Goal: Browse casually: Explore the website without a specific task or goal

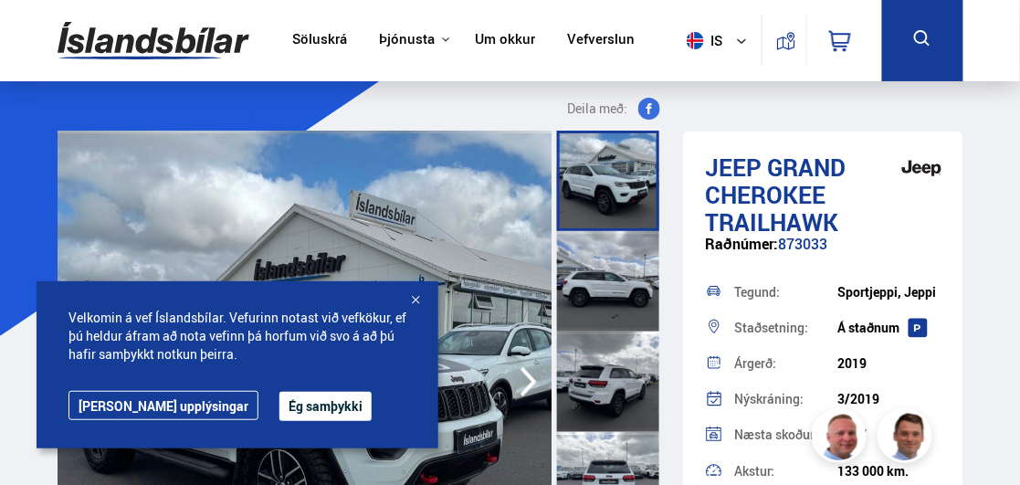
click at [417, 299] on div at bounding box center [415, 301] width 18 height 18
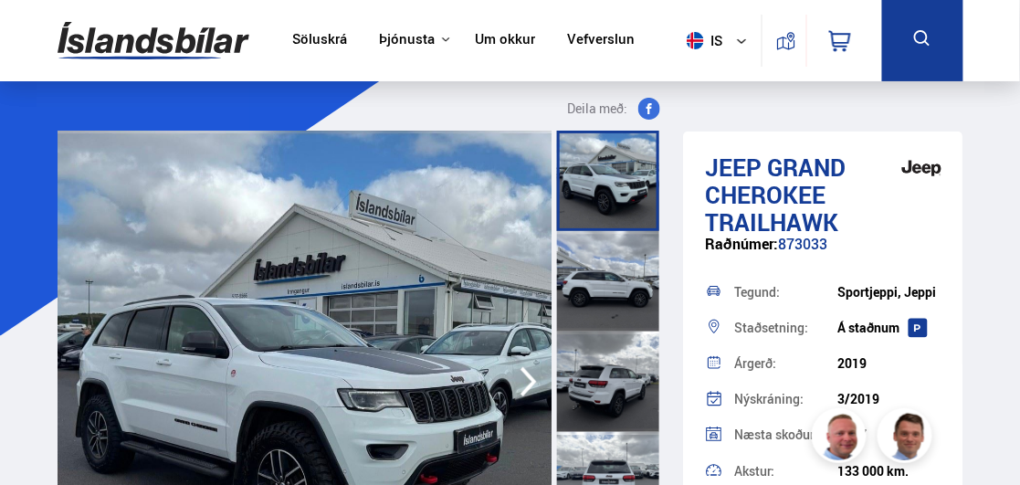
click at [312, 373] on img at bounding box center [305, 382] width 495 height 502
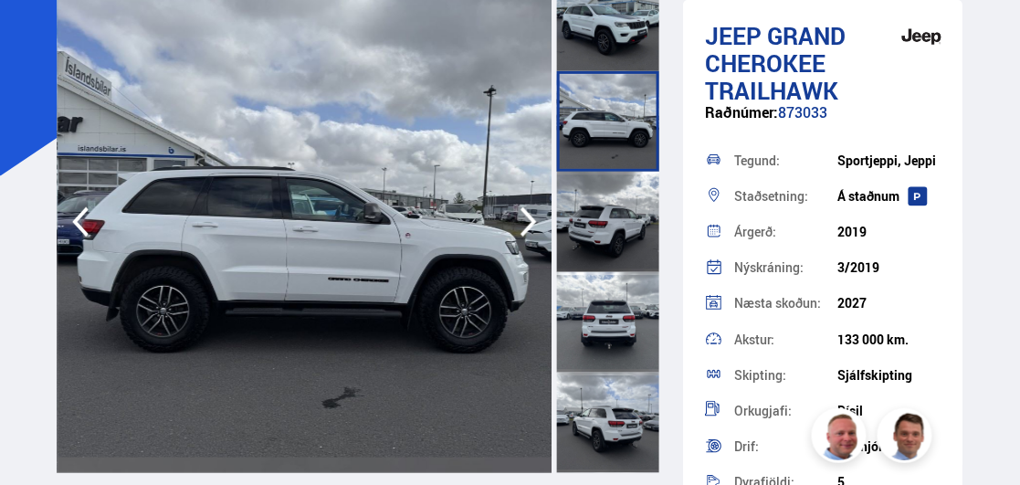
scroll to position [161, 0]
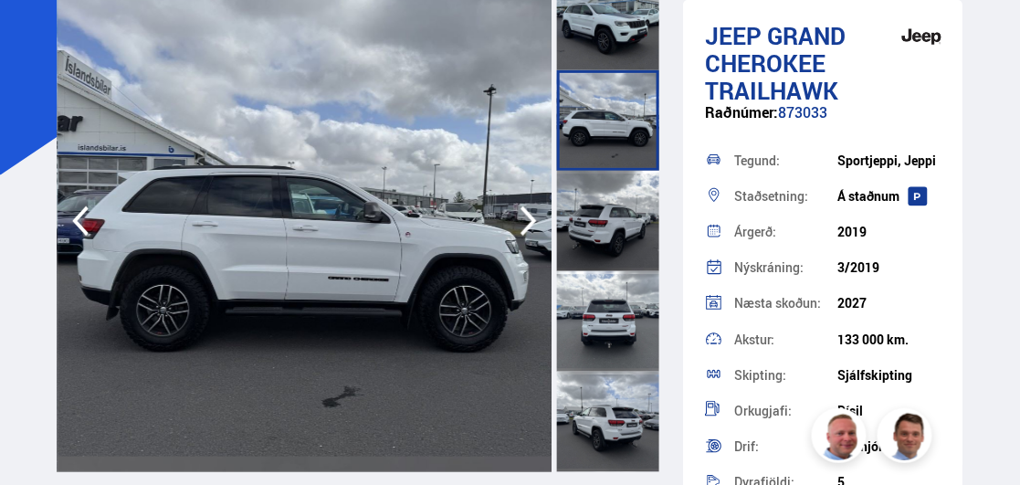
click at [359, 261] on img at bounding box center [305, 221] width 495 height 502
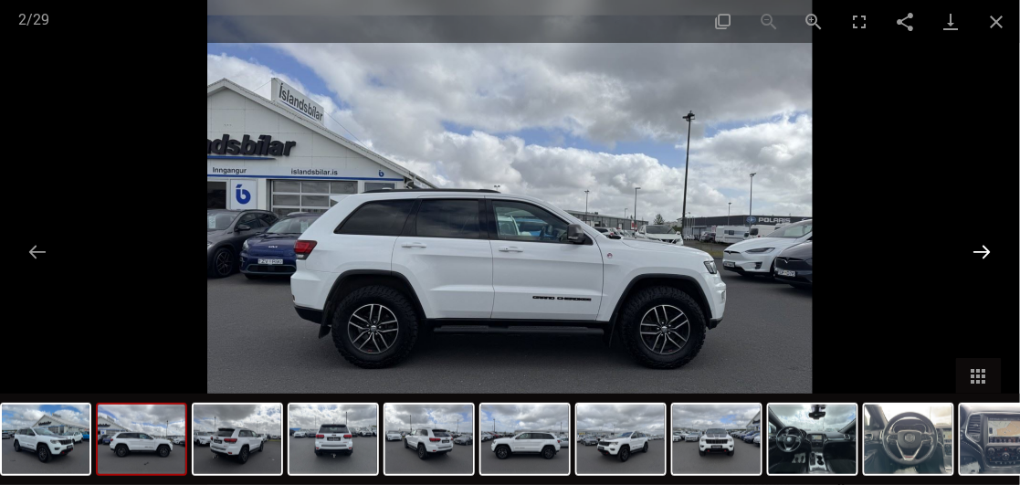
click at [987, 248] on button "Next slide" at bounding box center [983, 252] width 38 height 36
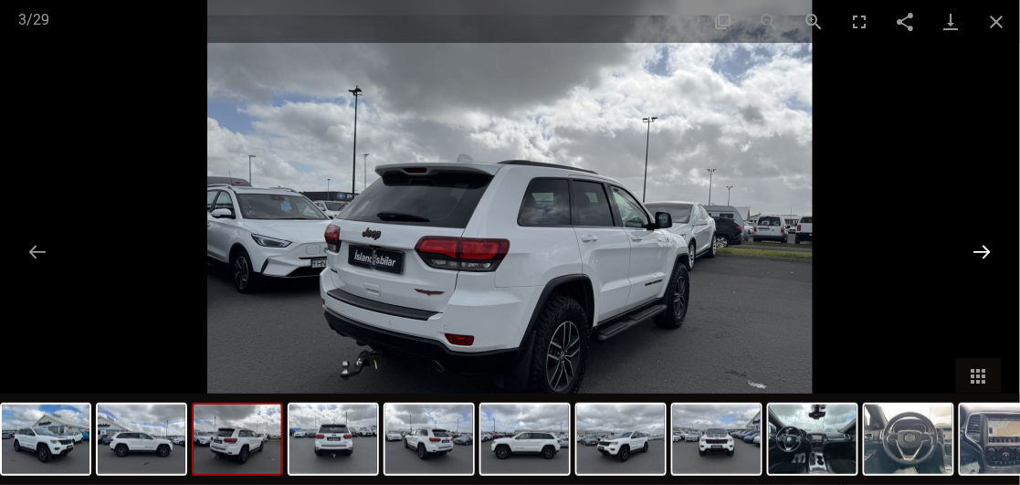
click at [987, 248] on button "Next slide" at bounding box center [983, 252] width 38 height 36
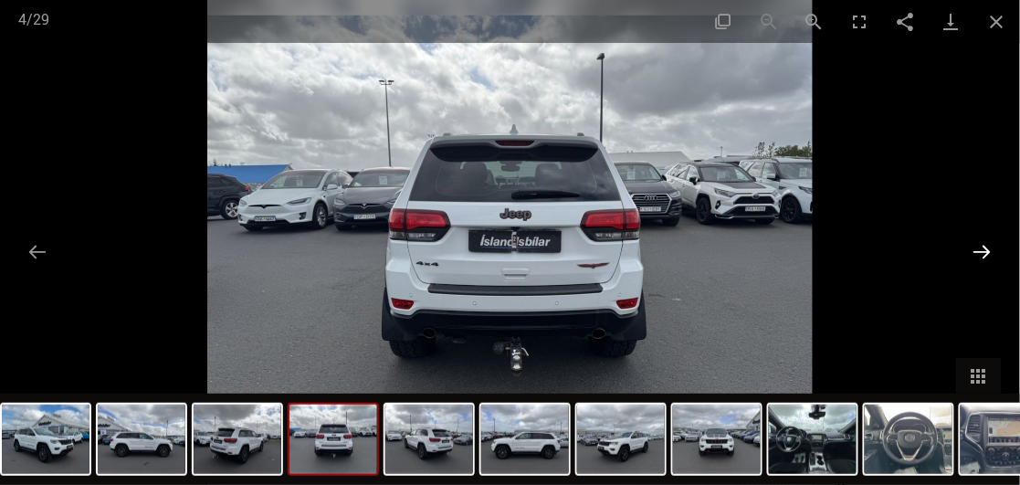
click at [987, 248] on button "Next slide" at bounding box center [983, 252] width 38 height 36
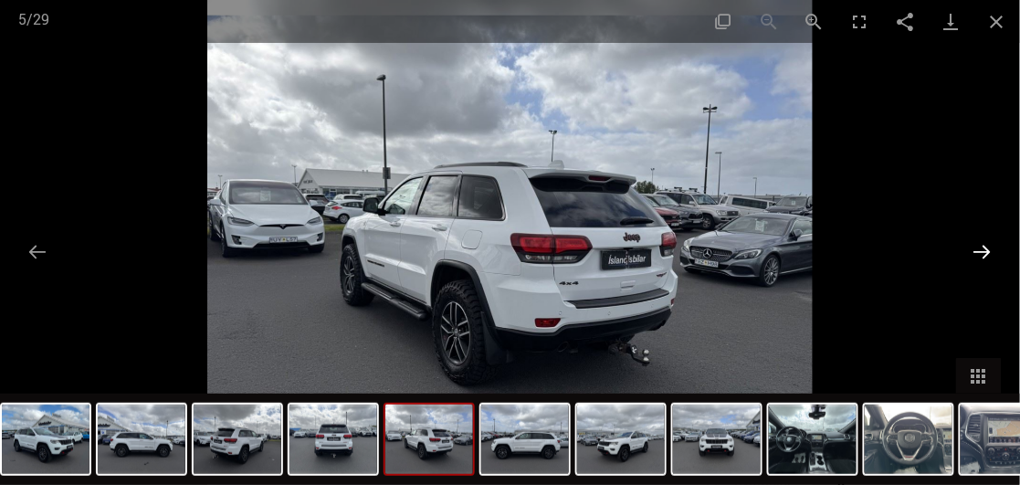
click at [987, 248] on button "Next slide" at bounding box center [983, 252] width 38 height 36
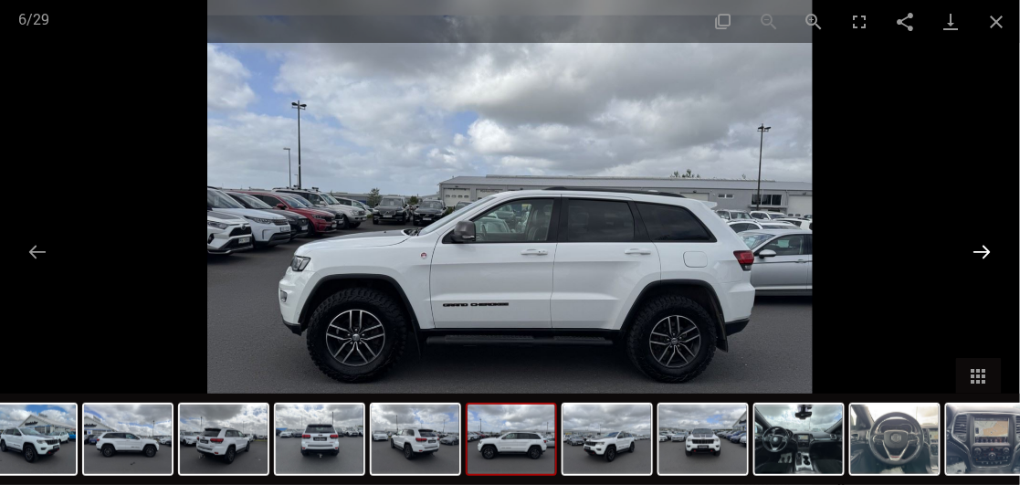
click at [987, 248] on button "Next slide" at bounding box center [983, 252] width 38 height 36
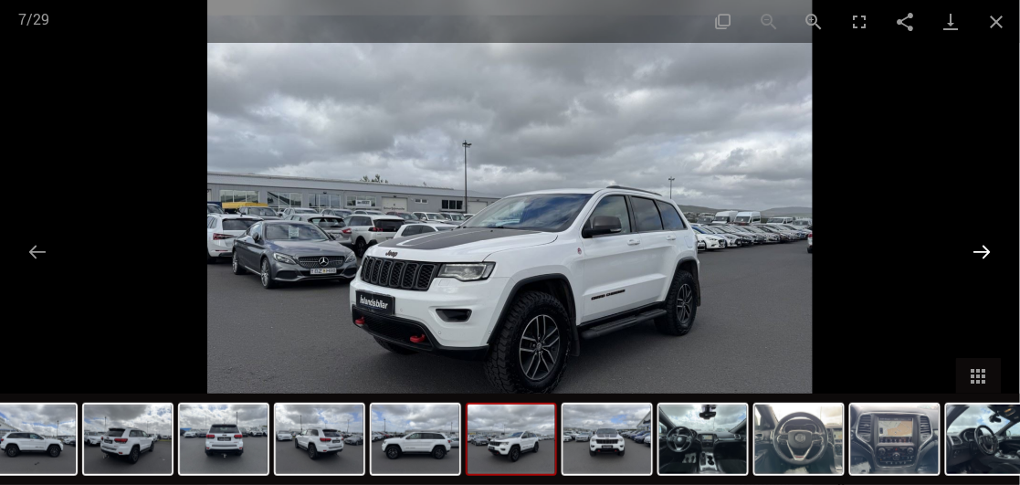
click at [987, 248] on button "Next slide" at bounding box center [983, 252] width 38 height 36
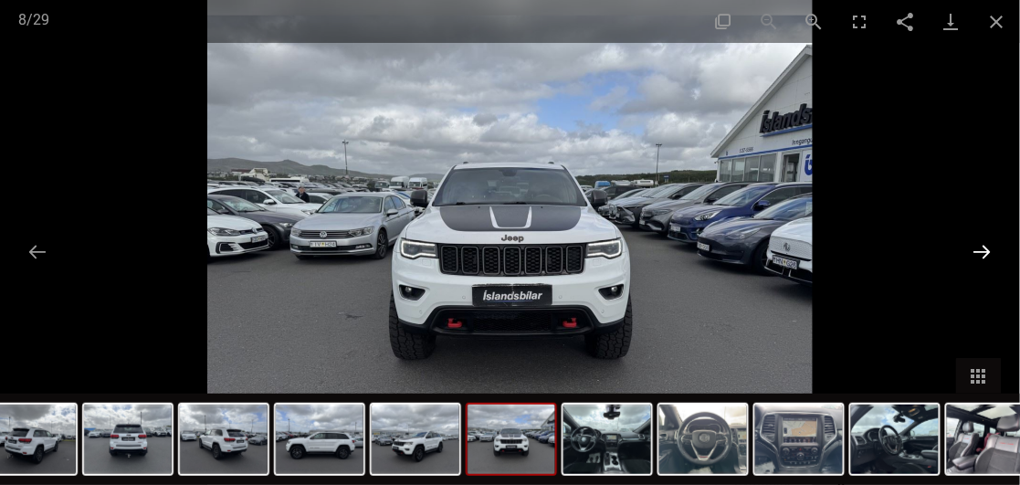
click at [987, 248] on button "Next slide" at bounding box center [983, 252] width 38 height 36
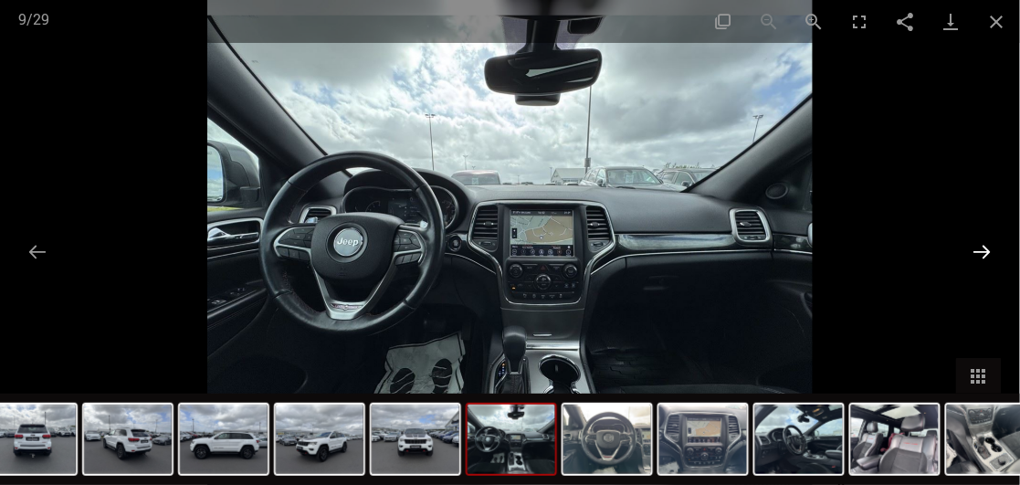
click at [985, 248] on button "Next slide" at bounding box center [983, 252] width 38 height 36
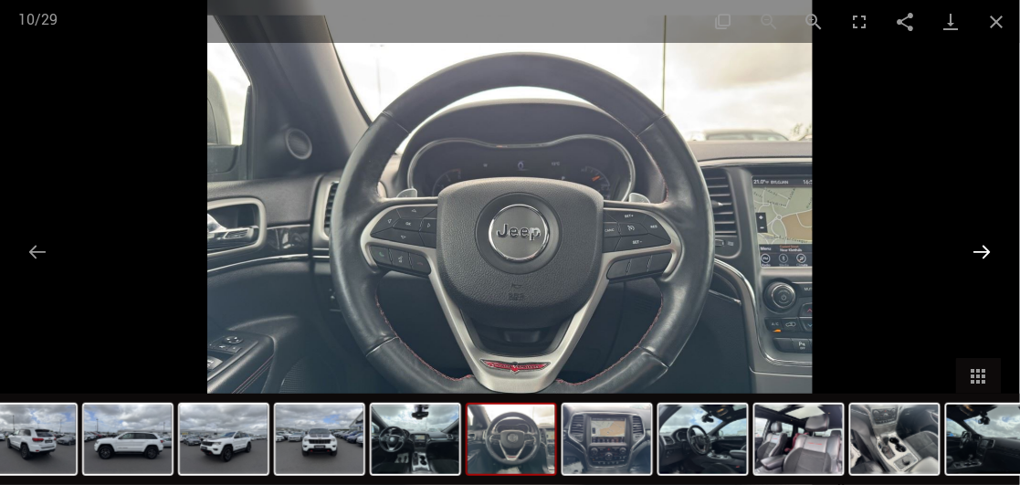
click at [985, 248] on button "Next slide" at bounding box center [983, 252] width 38 height 36
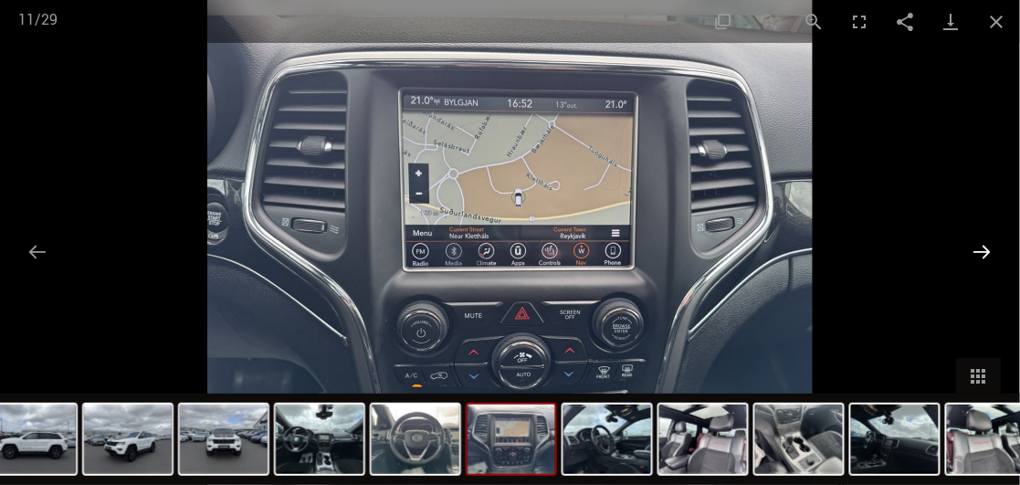
click at [985, 248] on button "Next slide" at bounding box center [983, 252] width 38 height 36
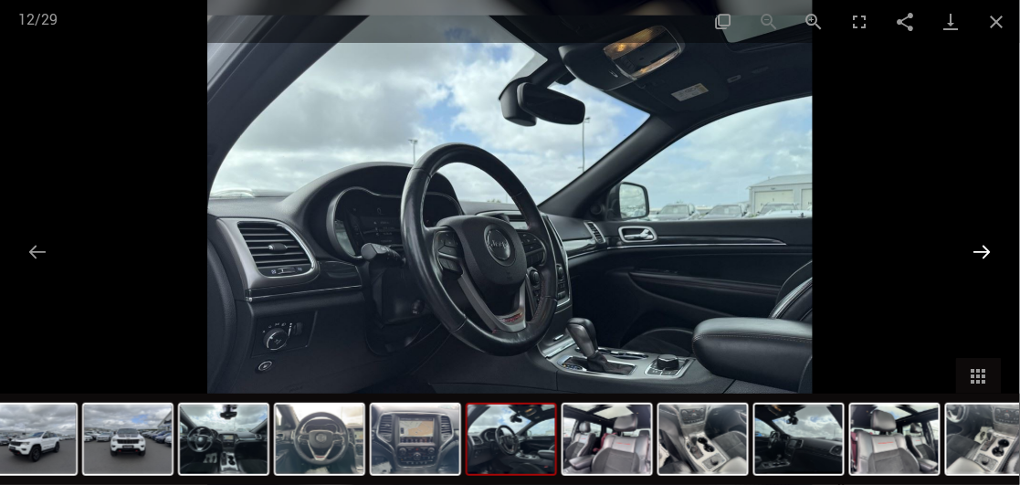
click at [985, 248] on button "Next slide" at bounding box center [983, 252] width 38 height 36
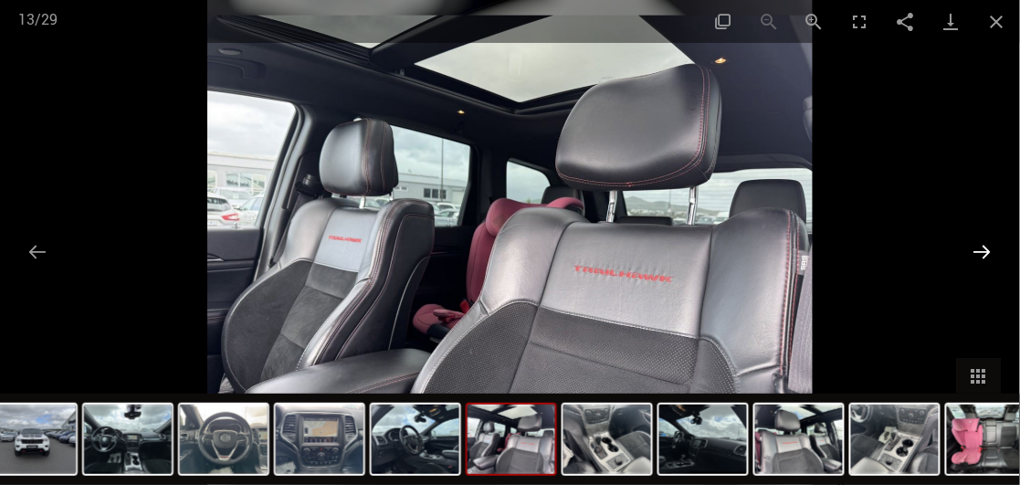
click at [987, 250] on button "Next slide" at bounding box center [983, 252] width 38 height 36
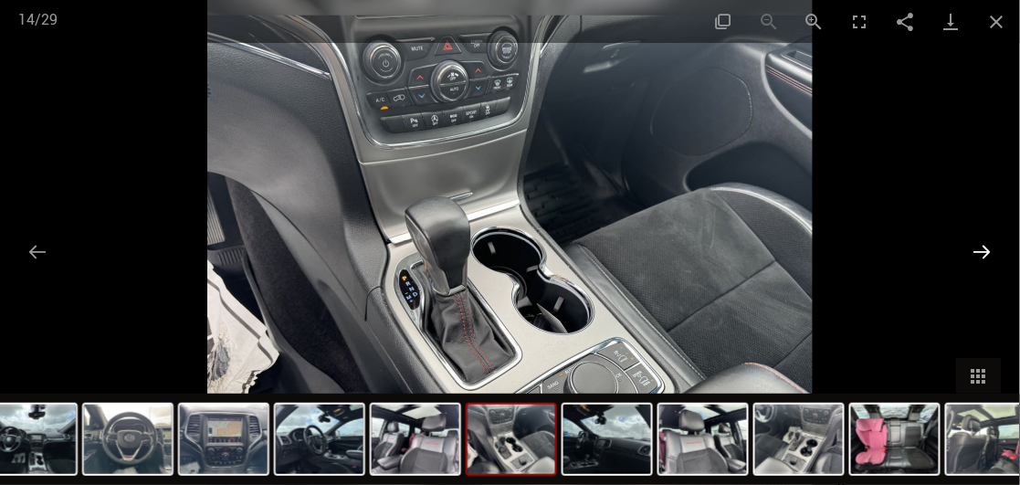
click at [987, 250] on button "Next slide" at bounding box center [983, 252] width 38 height 36
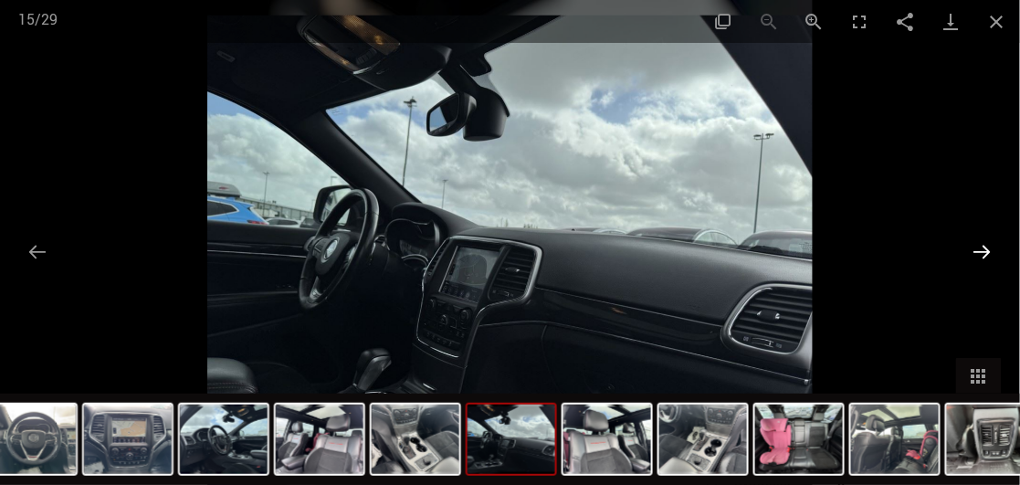
click at [987, 250] on button "Next slide" at bounding box center [983, 252] width 38 height 36
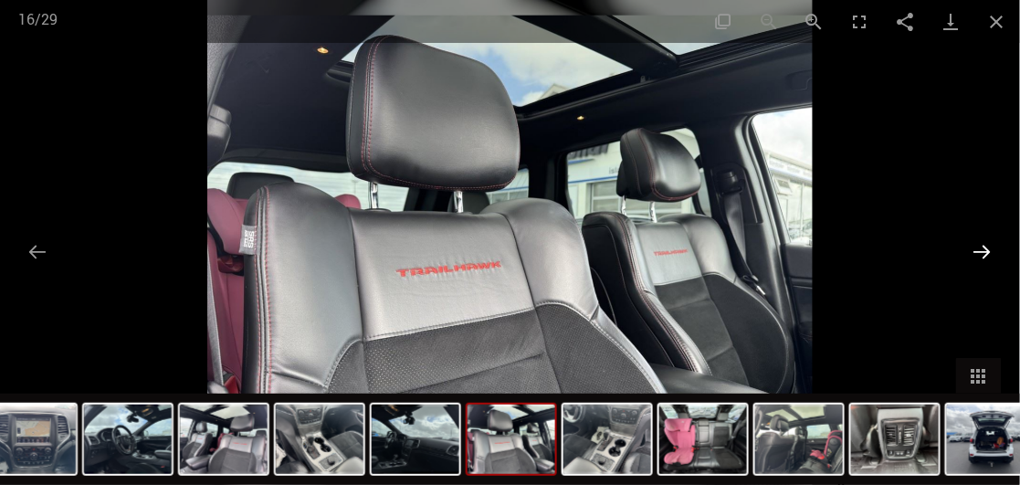
click at [986, 254] on button "Next slide" at bounding box center [983, 252] width 38 height 36
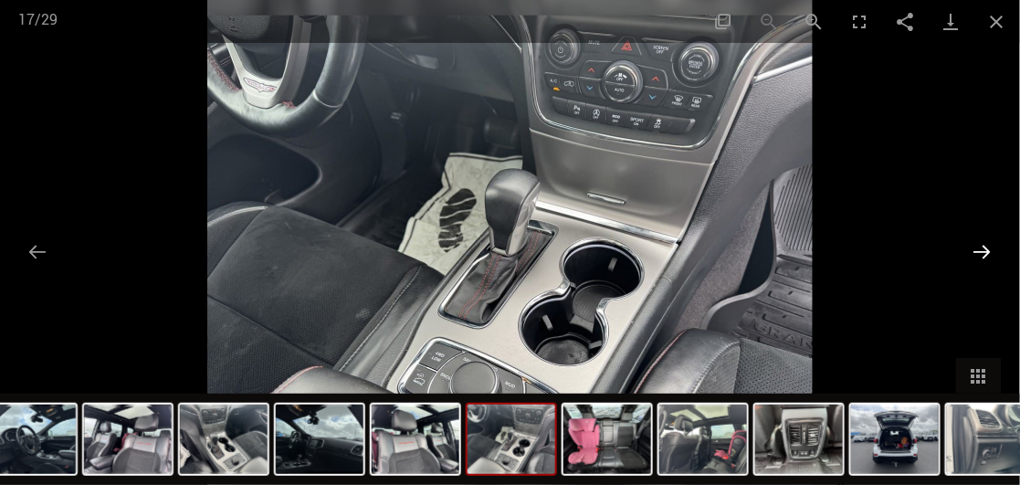
click at [986, 254] on button "Next slide" at bounding box center [983, 252] width 38 height 36
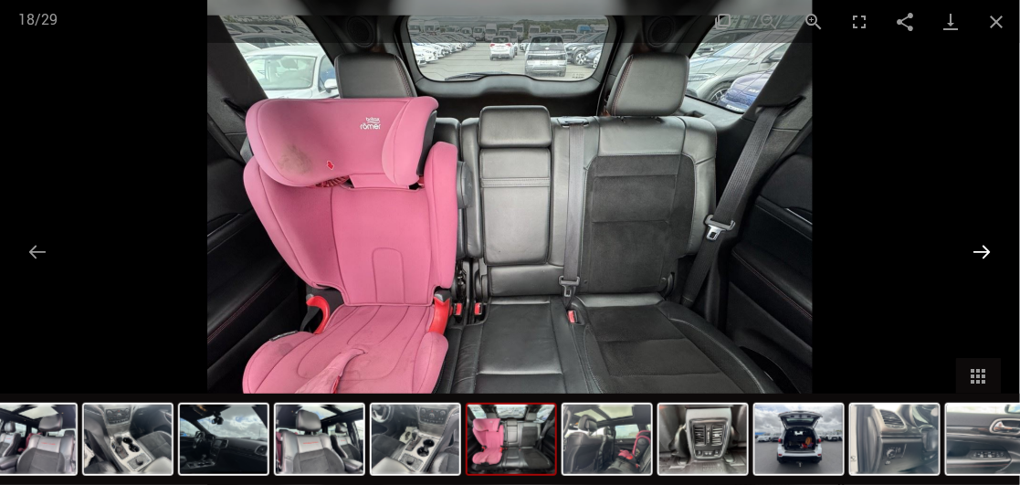
click at [972, 247] on button "Next slide" at bounding box center [983, 252] width 38 height 36
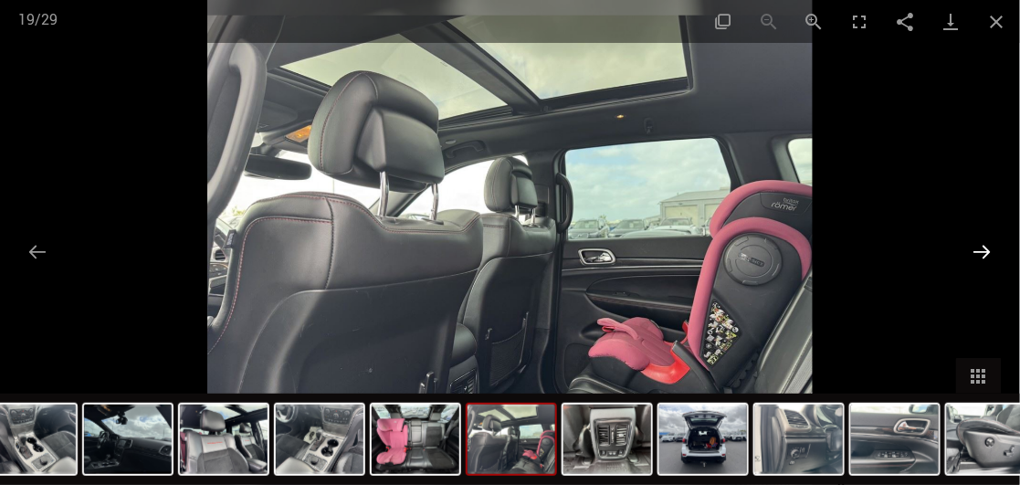
click at [972, 247] on button "Next slide" at bounding box center [983, 252] width 38 height 36
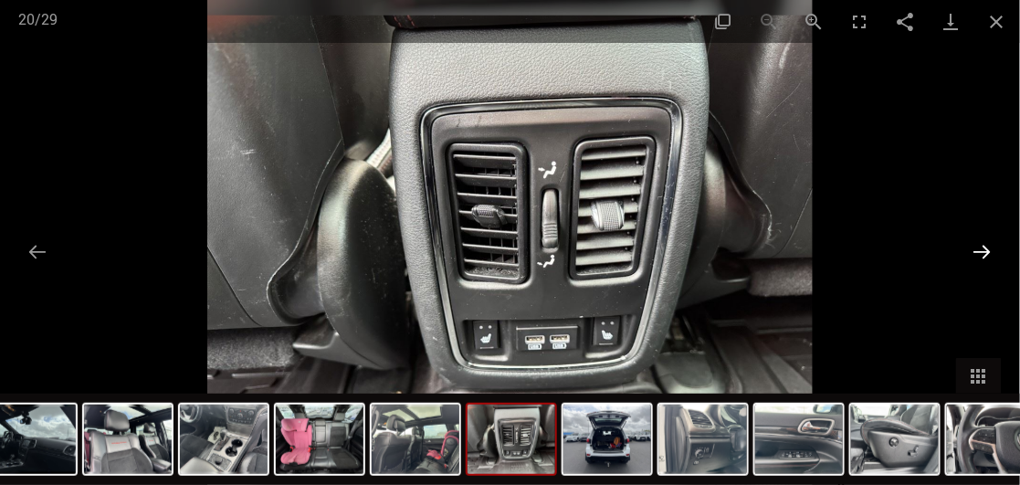
click at [983, 247] on button "Next slide" at bounding box center [983, 252] width 38 height 36
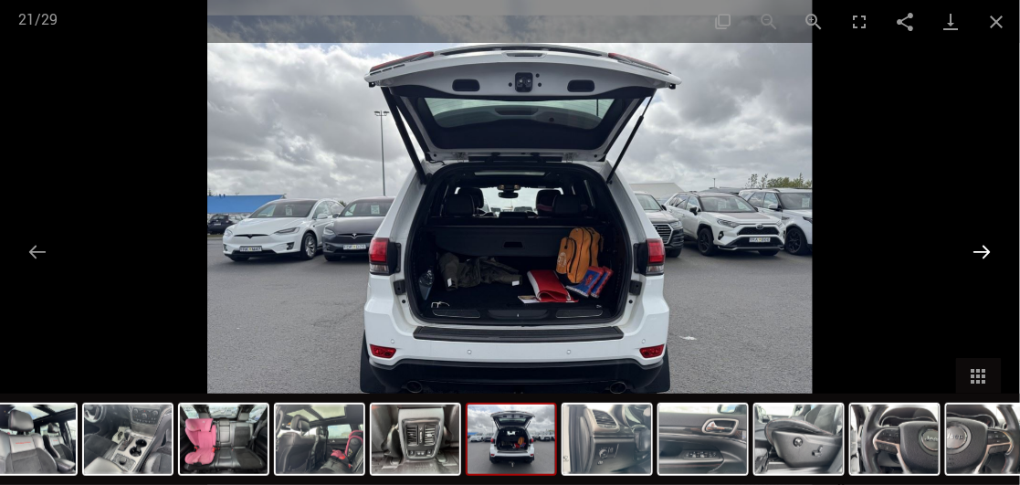
click at [983, 247] on button "Next slide" at bounding box center [983, 252] width 38 height 36
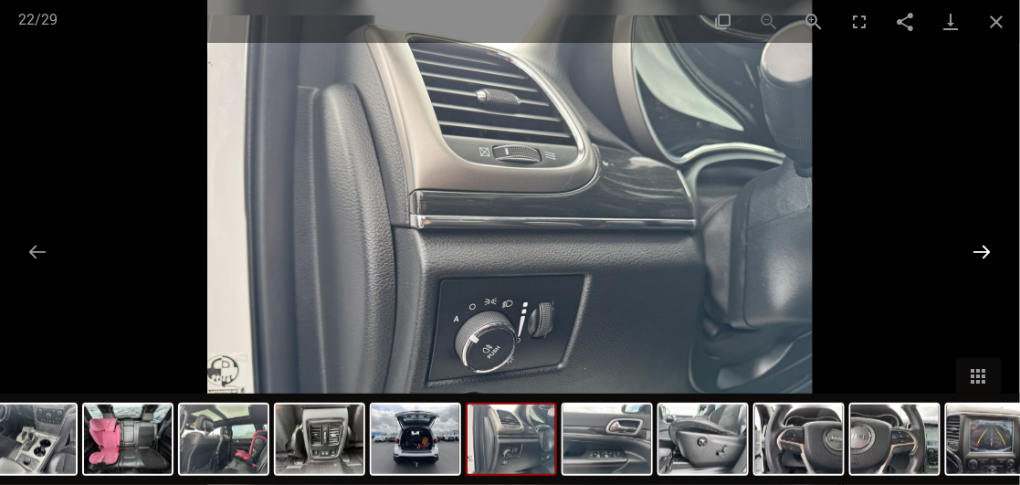
click at [983, 247] on button "Next slide" at bounding box center [983, 252] width 38 height 36
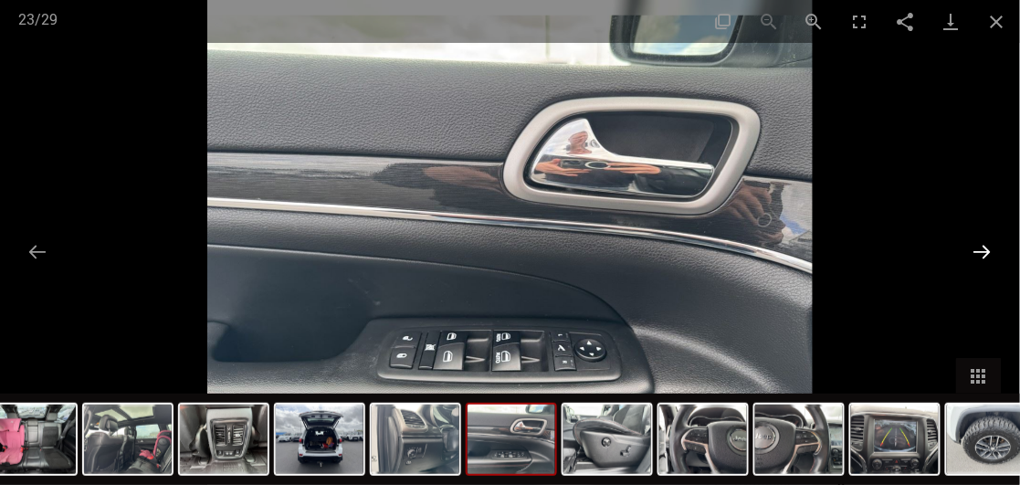
click at [983, 247] on button "Next slide" at bounding box center [983, 252] width 38 height 36
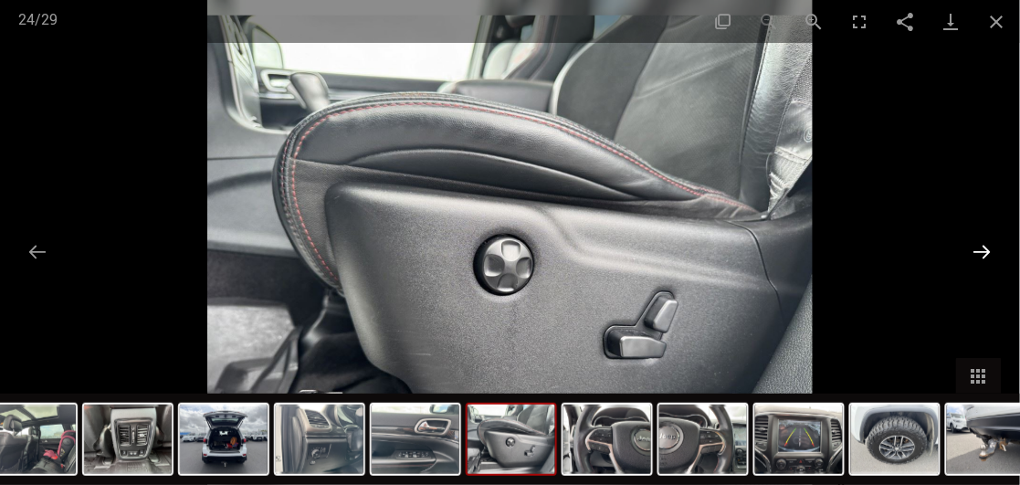
click at [983, 247] on button "Next slide" at bounding box center [983, 252] width 38 height 36
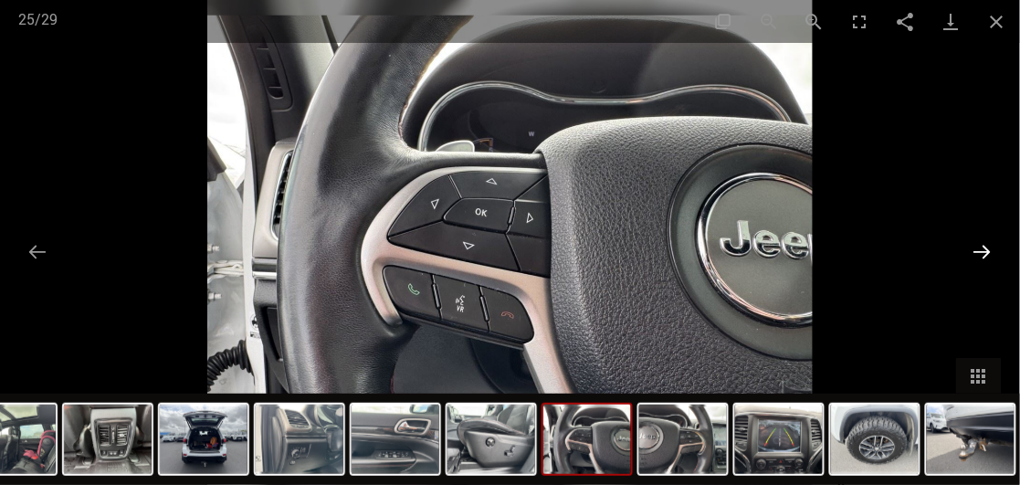
click at [983, 247] on button "Next slide" at bounding box center [983, 252] width 38 height 36
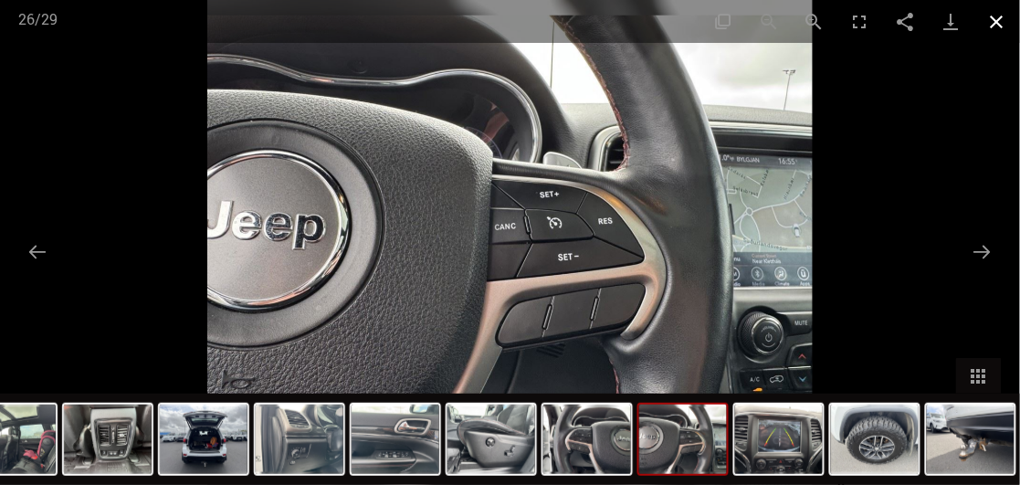
click at [996, 17] on button "Close gallery" at bounding box center [998, 21] width 46 height 43
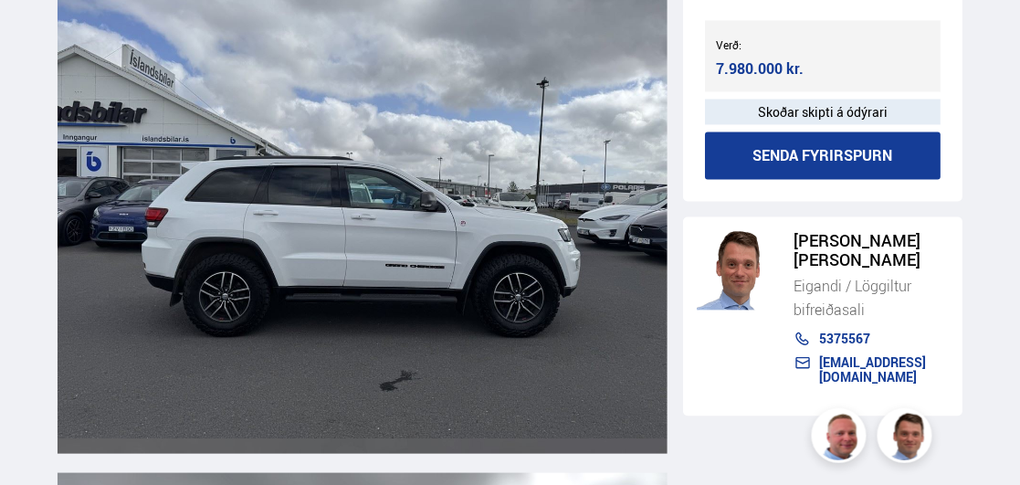
scroll to position [3788, 0]
